Goal: Information Seeking & Learning: Find specific fact

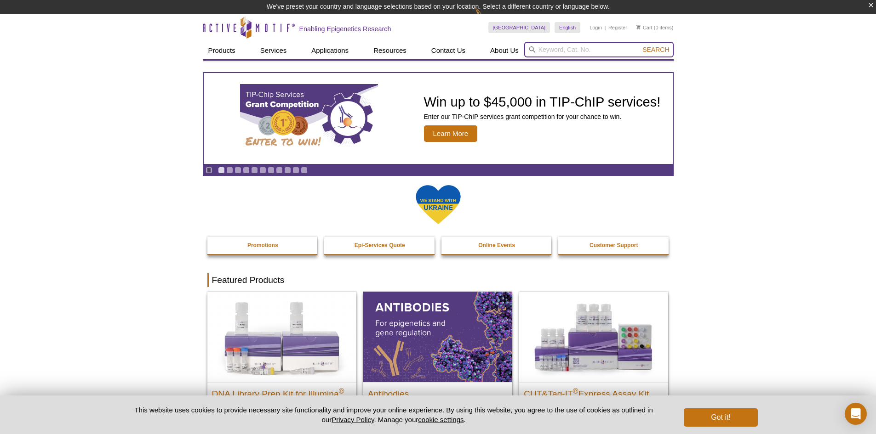
click at [552, 51] on input "search" at bounding box center [598, 50] width 149 height 16
paste input "53181"
type input "53181"
click at [639, 46] on button "Search" at bounding box center [655, 50] width 32 height 8
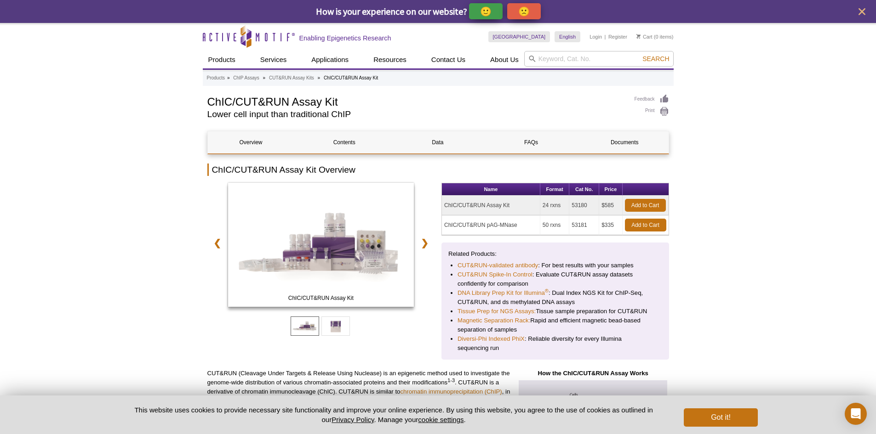
click at [557, 227] on td "50 rxns" at bounding box center [554, 226] width 29 height 20
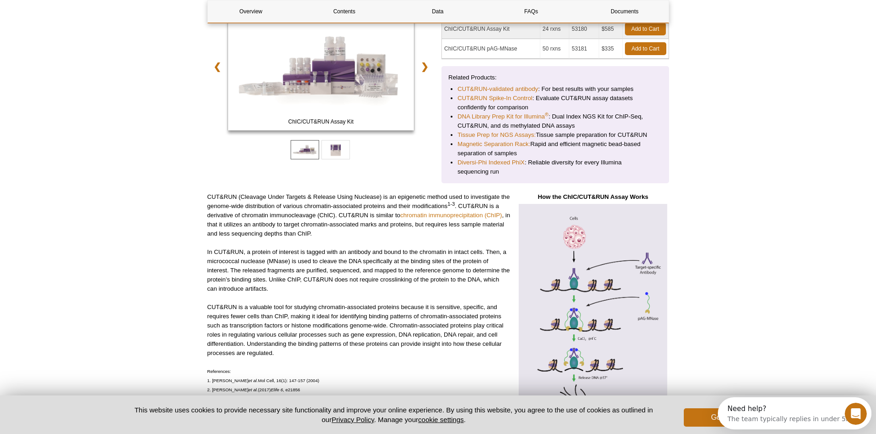
scroll to position [184, 0]
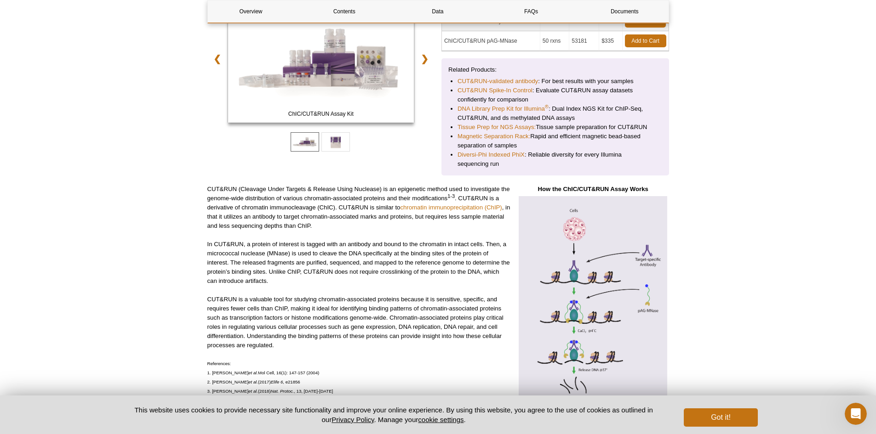
click at [665, 161] on div "Related Products: CUT&RUN-validated antibody : For best results with your sampl…" at bounding box center [555, 116] width 228 height 117
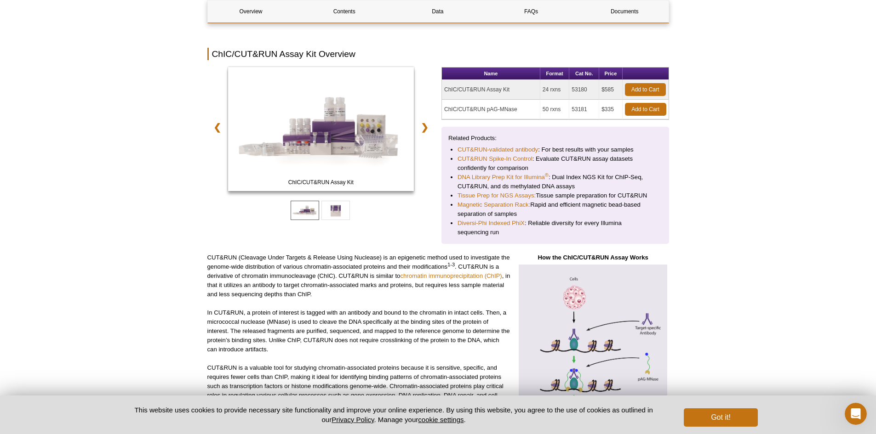
scroll to position [0, 0]
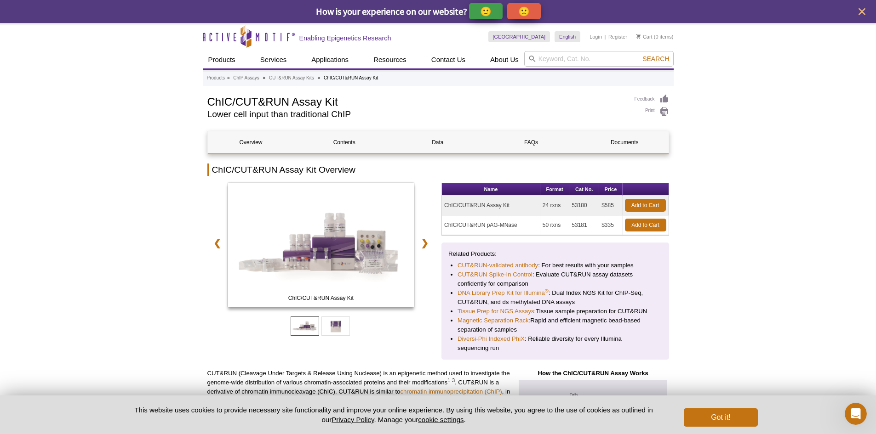
click at [541, 230] on td "50 rxns" at bounding box center [554, 226] width 29 height 20
click at [462, 230] on td "ChIC/CUT&RUN pAG-MNase" at bounding box center [491, 226] width 98 height 20
click at [511, 229] on td "ChIC/CUT&RUN pAG-MNase" at bounding box center [491, 226] width 98 height 20
click at [504, 222] on td "ChIC/CUT&RUN pAG-MNase" at bounding box center [491, 226] width 98 height 20
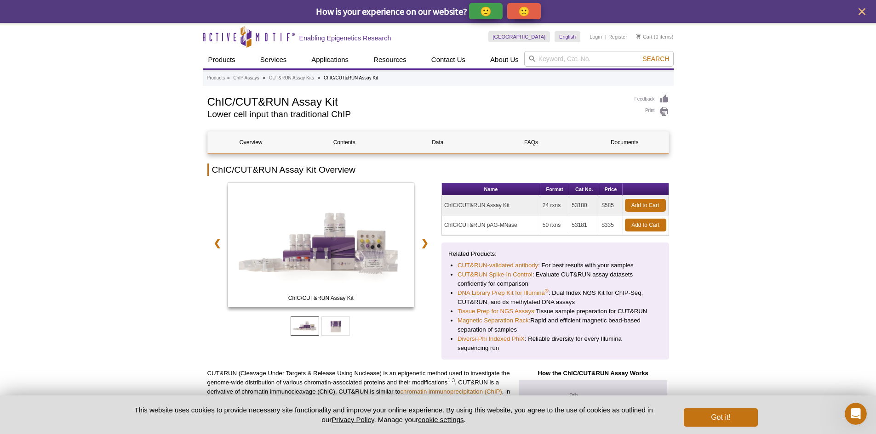
click at [470, 227] on td "ChIC/CUT&RUN pAG-MNase" at bounding box center [491, 226] width 98 height 20
click at [447, 229] on td "ChIC/CUT&RUN pAG-MNase" at bounding box center [491, 226] width 98 height 20
drag, startPoint x: 593, startPoint y: 220, endPoint x: 569, endPoint y: 219, distance: 24.4
click at [569, 219] on td "53181" at bounding box center [584, 226] width 30 height 20
copy td "53181"
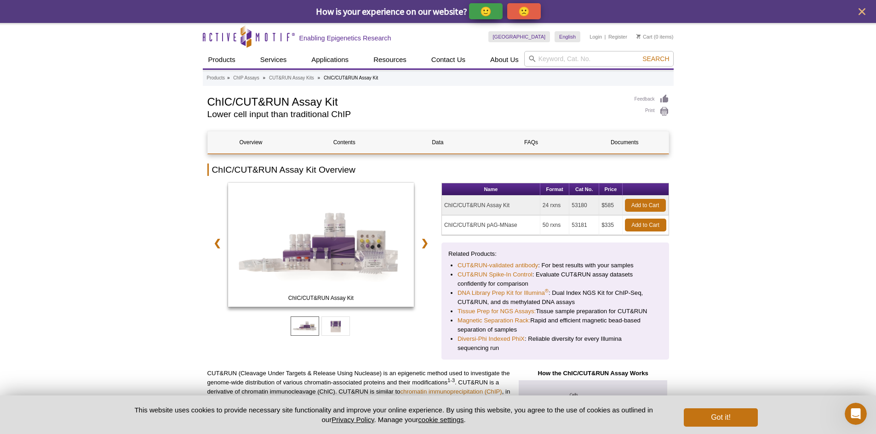
drag, startPoint x: 519, startPoint y: 225, endPoint x: 442, endPoint y: 225, distance: 76.8
click at [442, 225] on td "ChIC/CUT&RUN pAG-MNase" at bounding box center [491, 226] width 98 height 20
copy td "ChIC/CUT&RUN pAG-MNase"
click at [581, 227] on td "53181" at bounding box center [584, 226] width 30 height 20
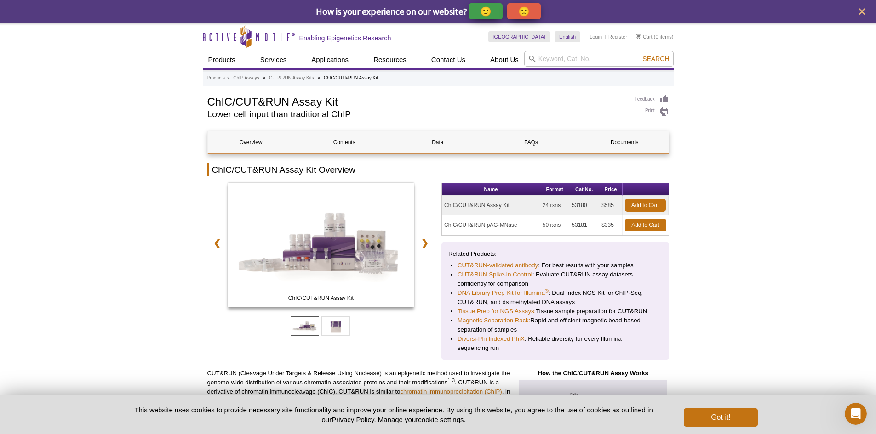
copy td "53181"
